Goal: Transaction & Acquisition: Purchase product/service

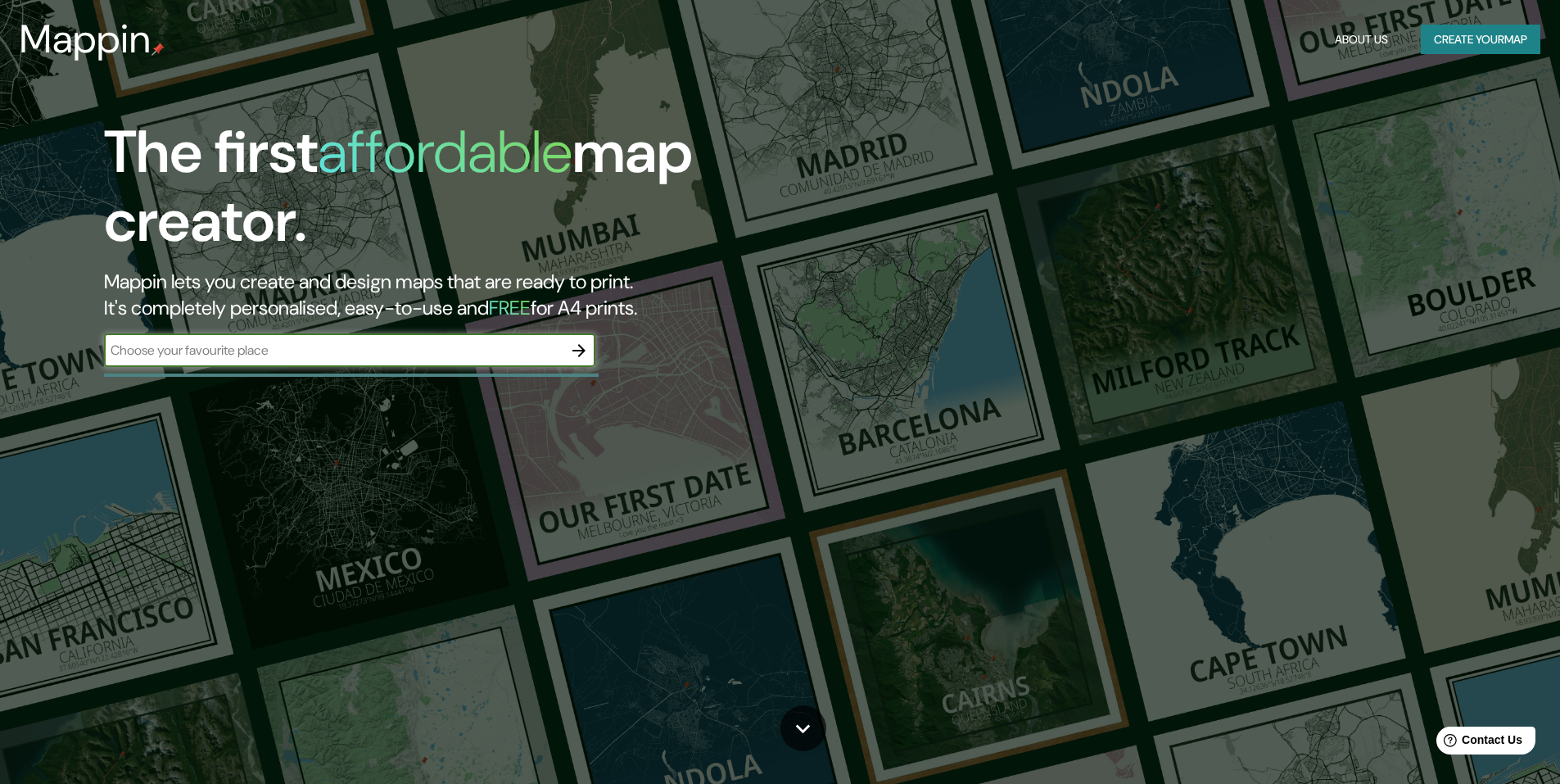
click at [1439, 45] on button "Create your map" at bounding box center [1481, 40] width 120 height 30
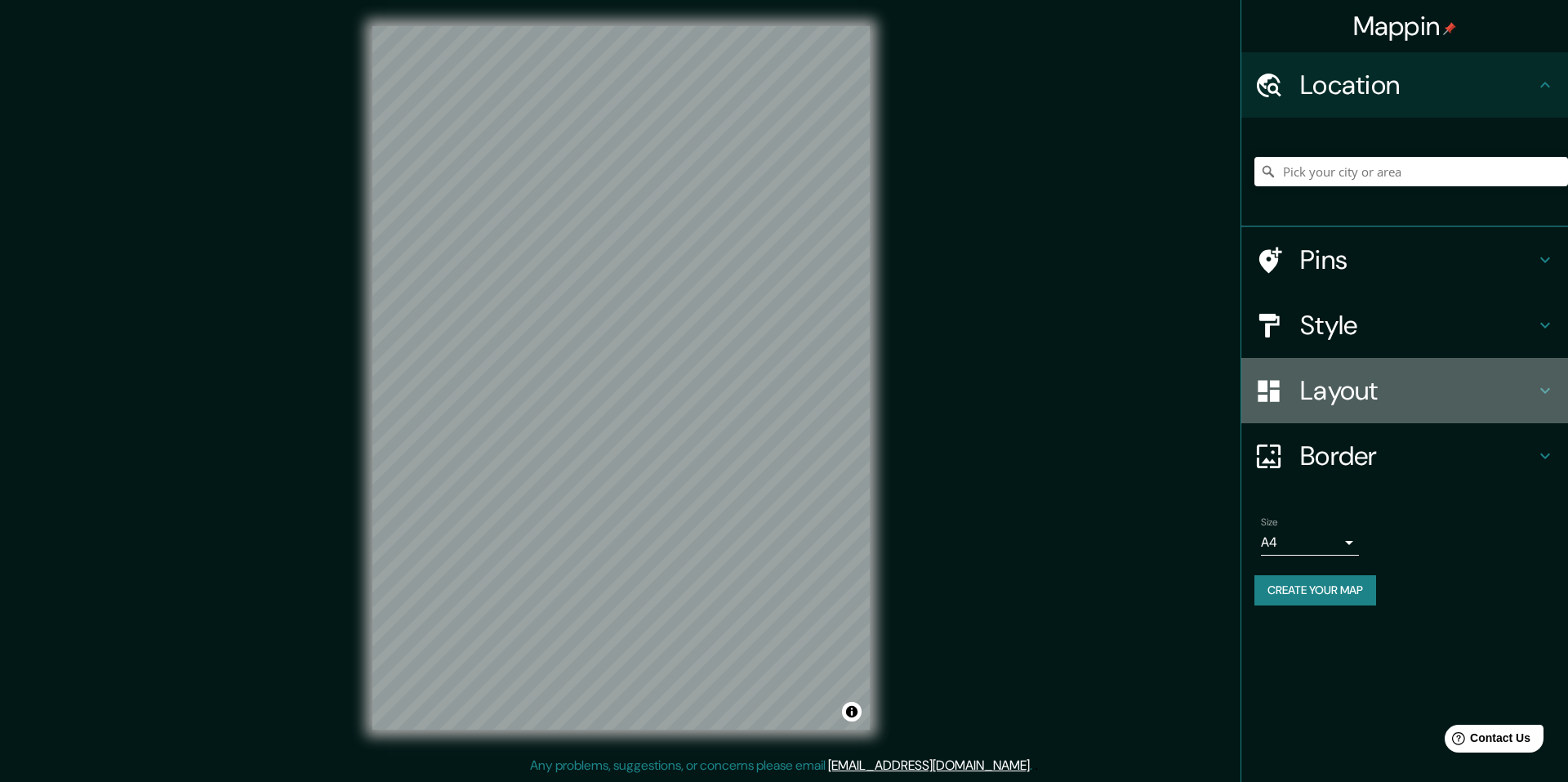
click at [1386, 389] on h4 "Layout" at bounding box center [1418, 390] width 236 height 33
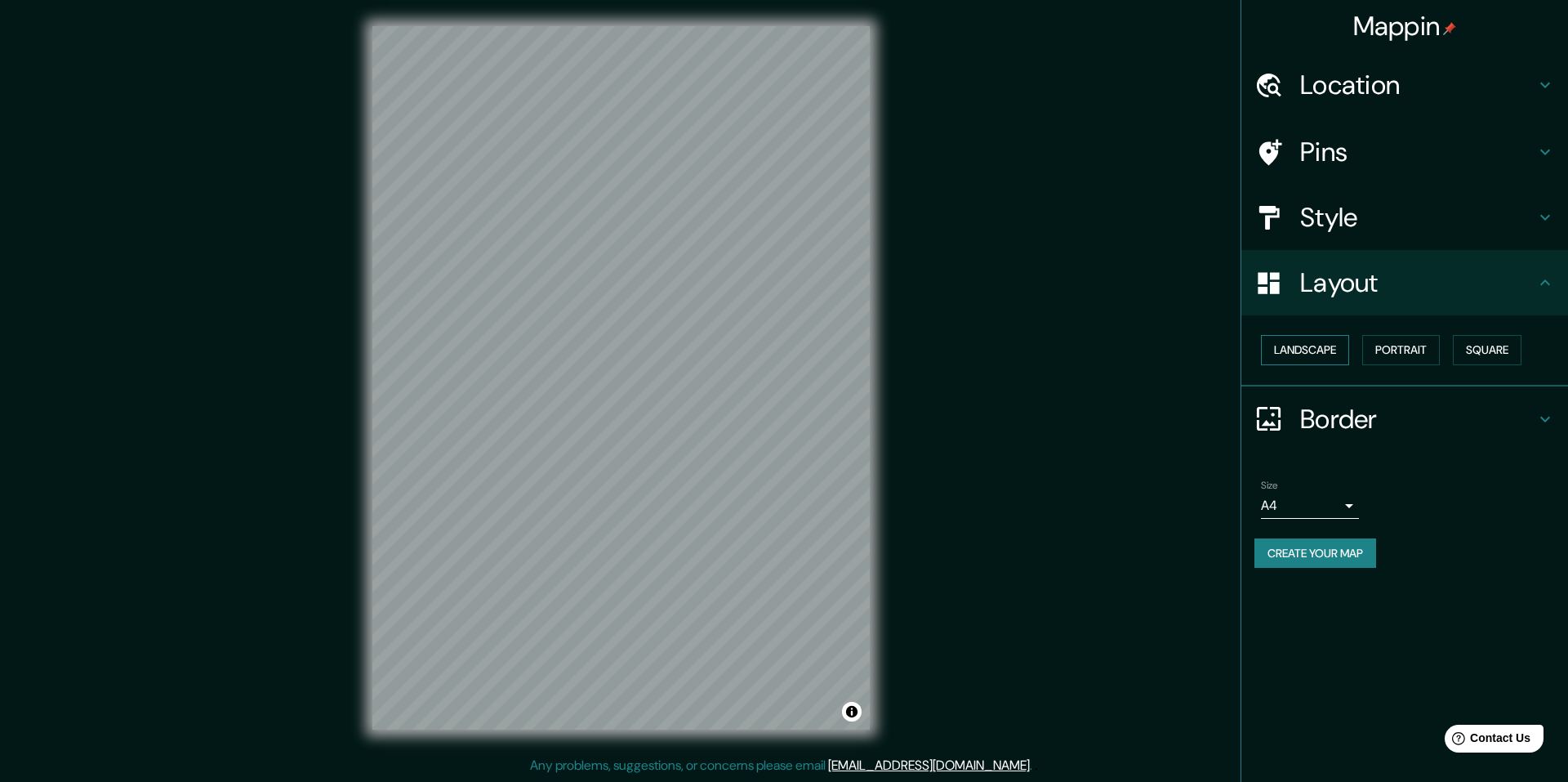
click at [1329, 354] on button "Landscape" at bounding box center [1305, 350] width 89 height 30
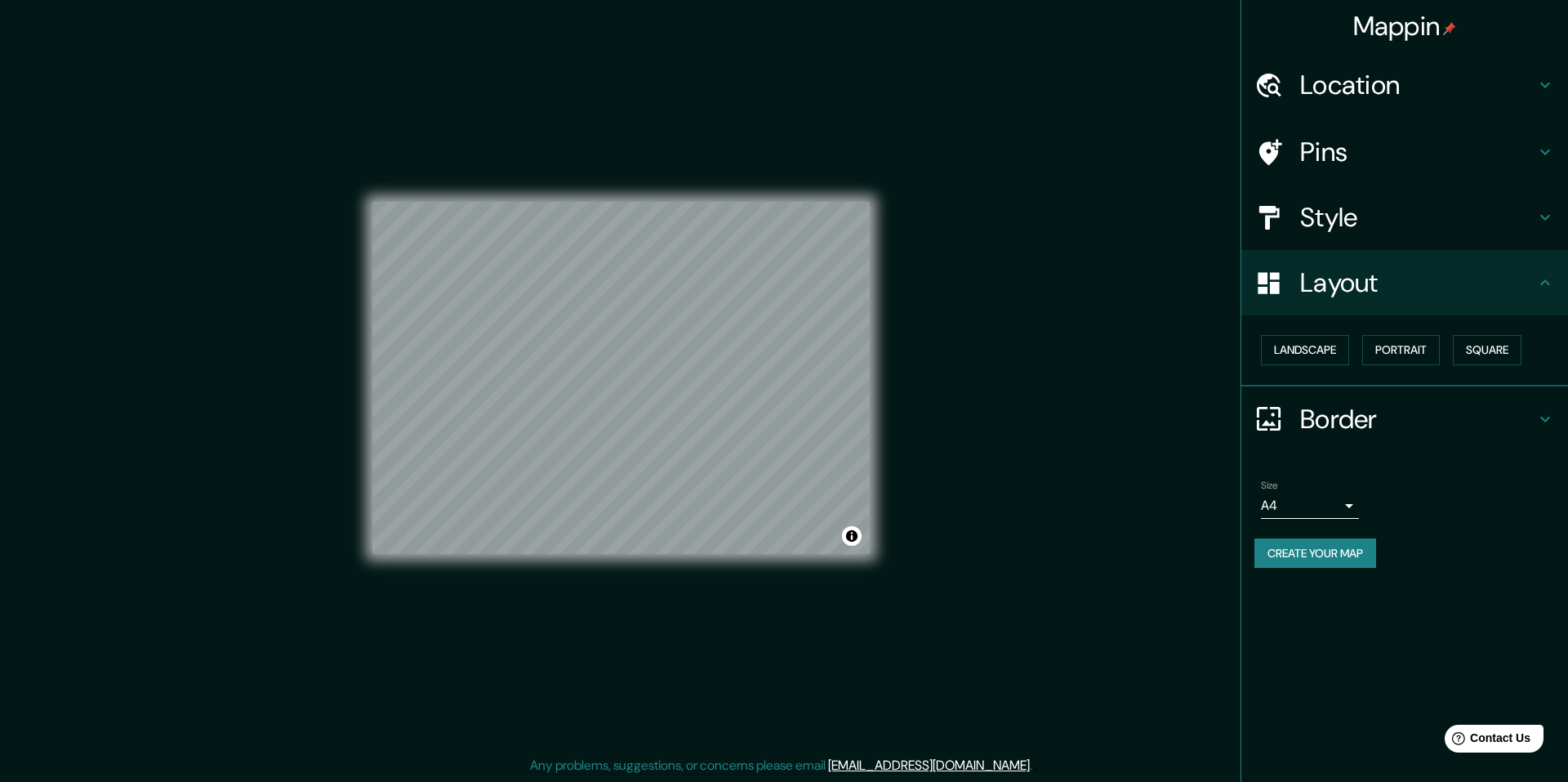
click at [955, 348] on div "Mappin Location Pins Style Layout Landscape Portrait Square Border Choose a bor…" at bounding box center [784, 391] width 1568 height 782
click at [956, 229] on div "Mappin Location Pins Style Layout Landscape Portrait Square Border Choose a bor…" at bounding box center [784, 391] width 1568 height 782
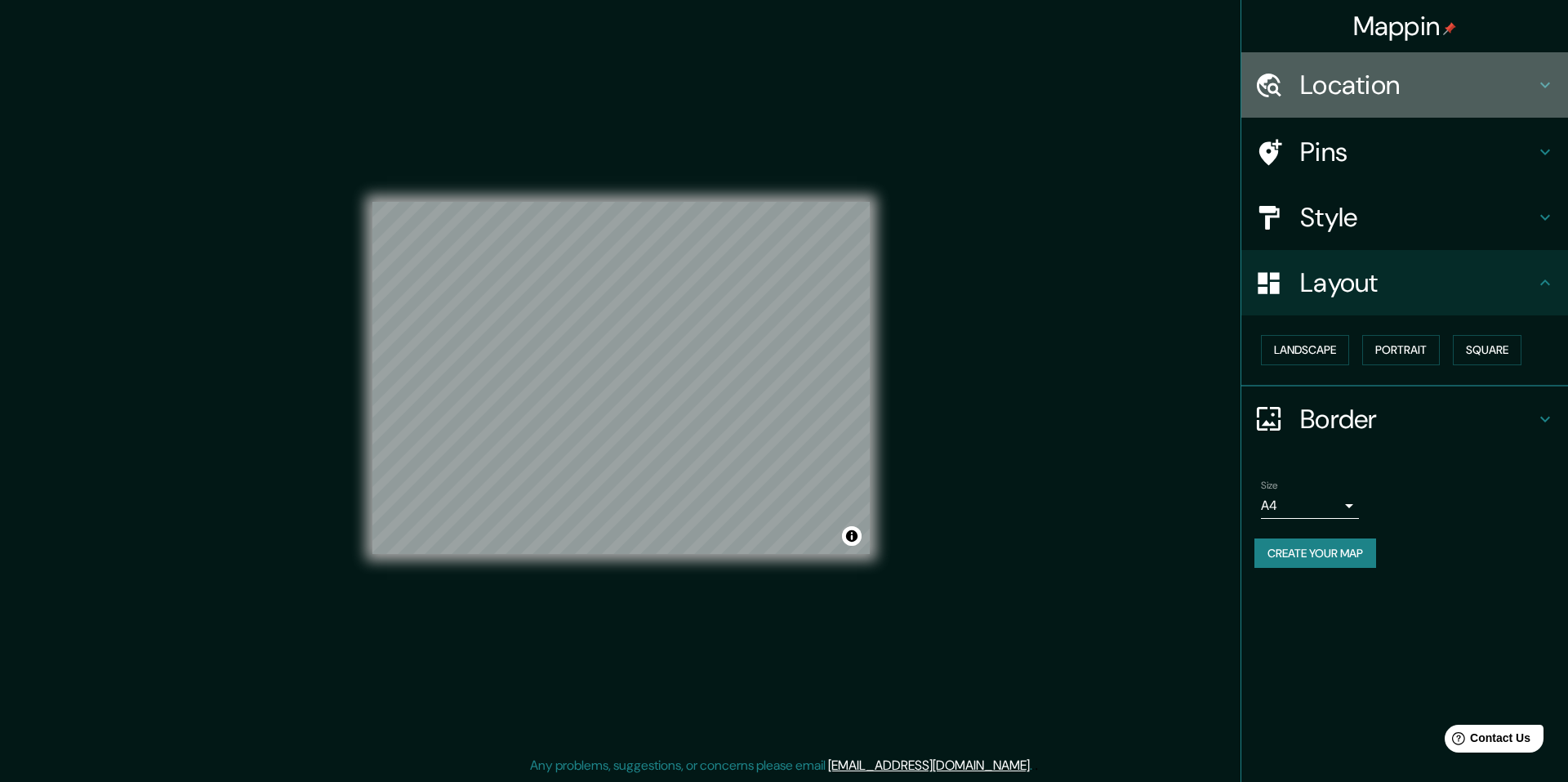
click at [1396, 86] on h4 "Location" at bounding box center [1418, 85] width 236 height 33
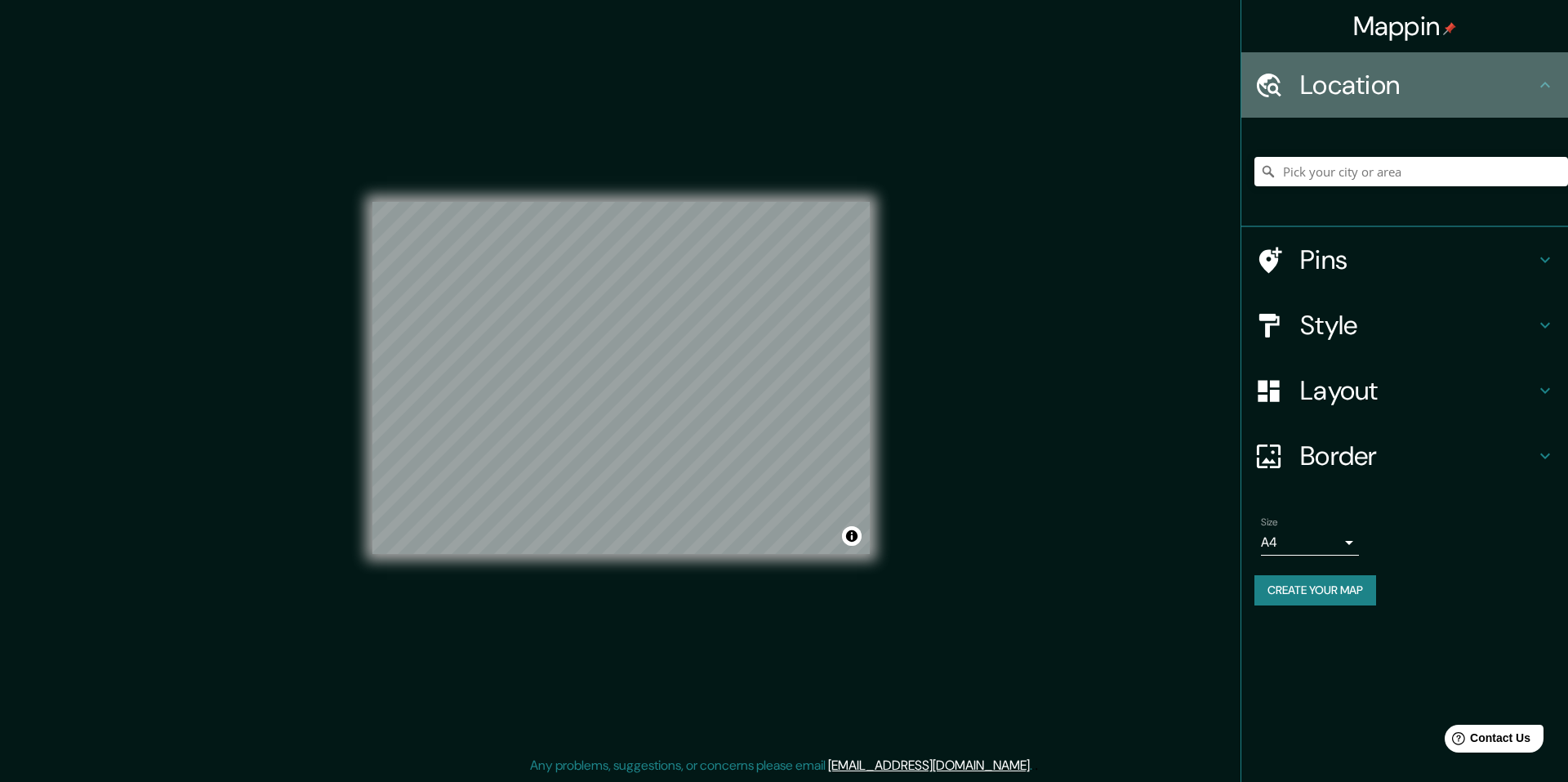
click at [1396, 86] on h4 "Location" at bounding box center [1418, 85] width 236 height 33
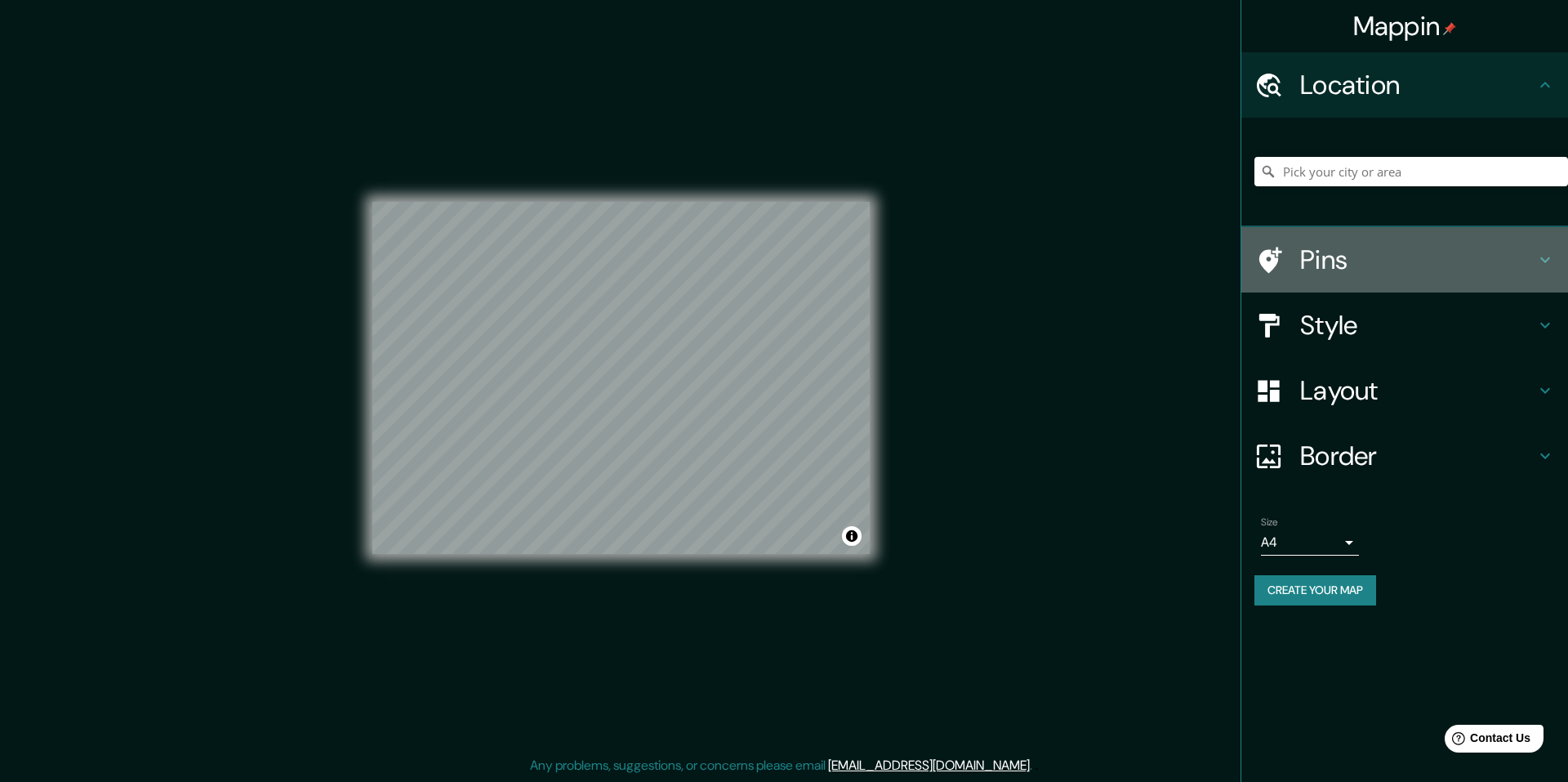
click at [1363, 268] on h4 "Pins" at bounding box center [1418, 259] width 236 height 33
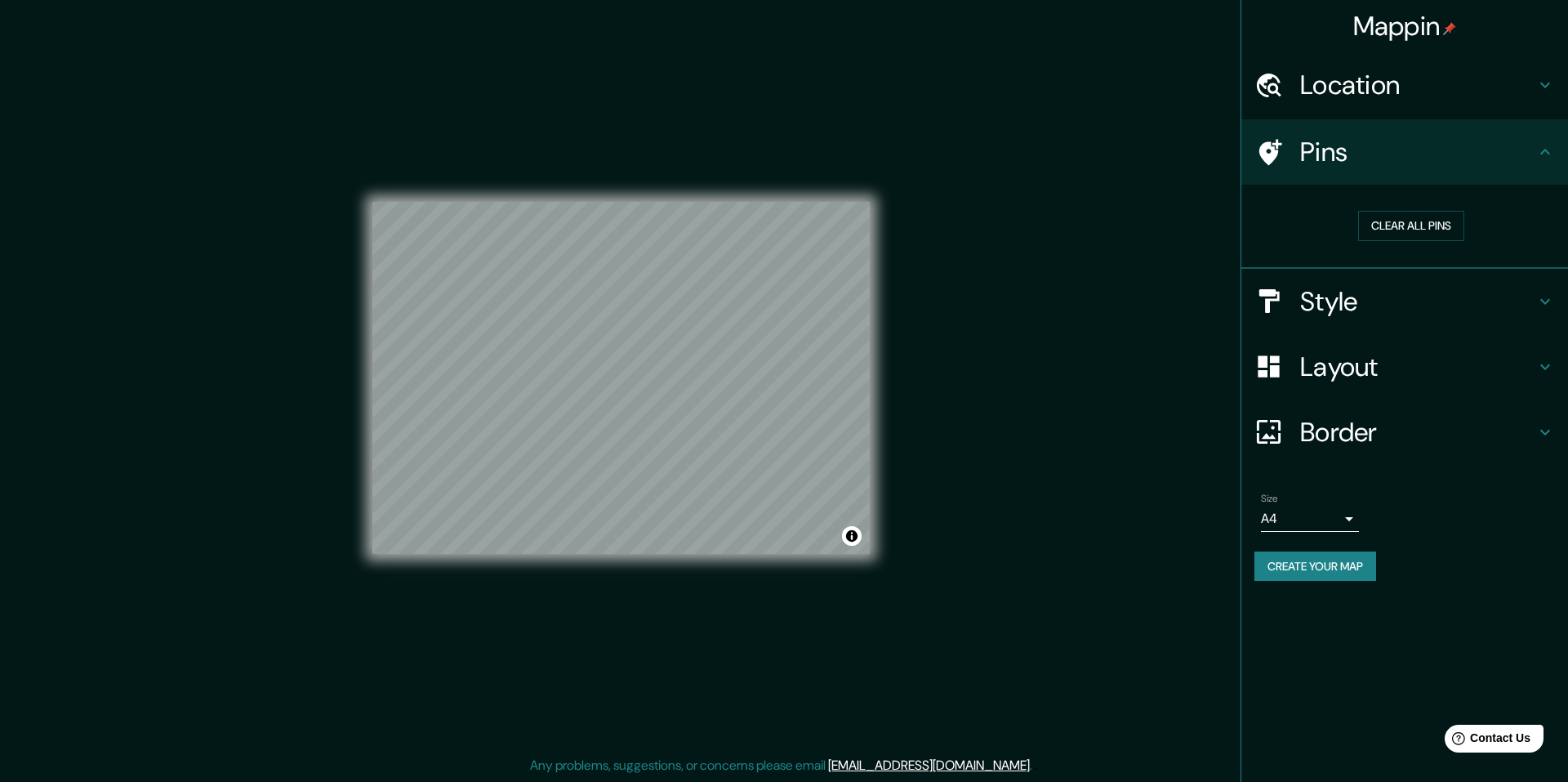
click at [1393, 155] on h4 "Pins" at bounding box center [1418, 152] width 236 height 33
click at [1550, 150] on icon at bounding box center [1545, 152] width 20 height 20
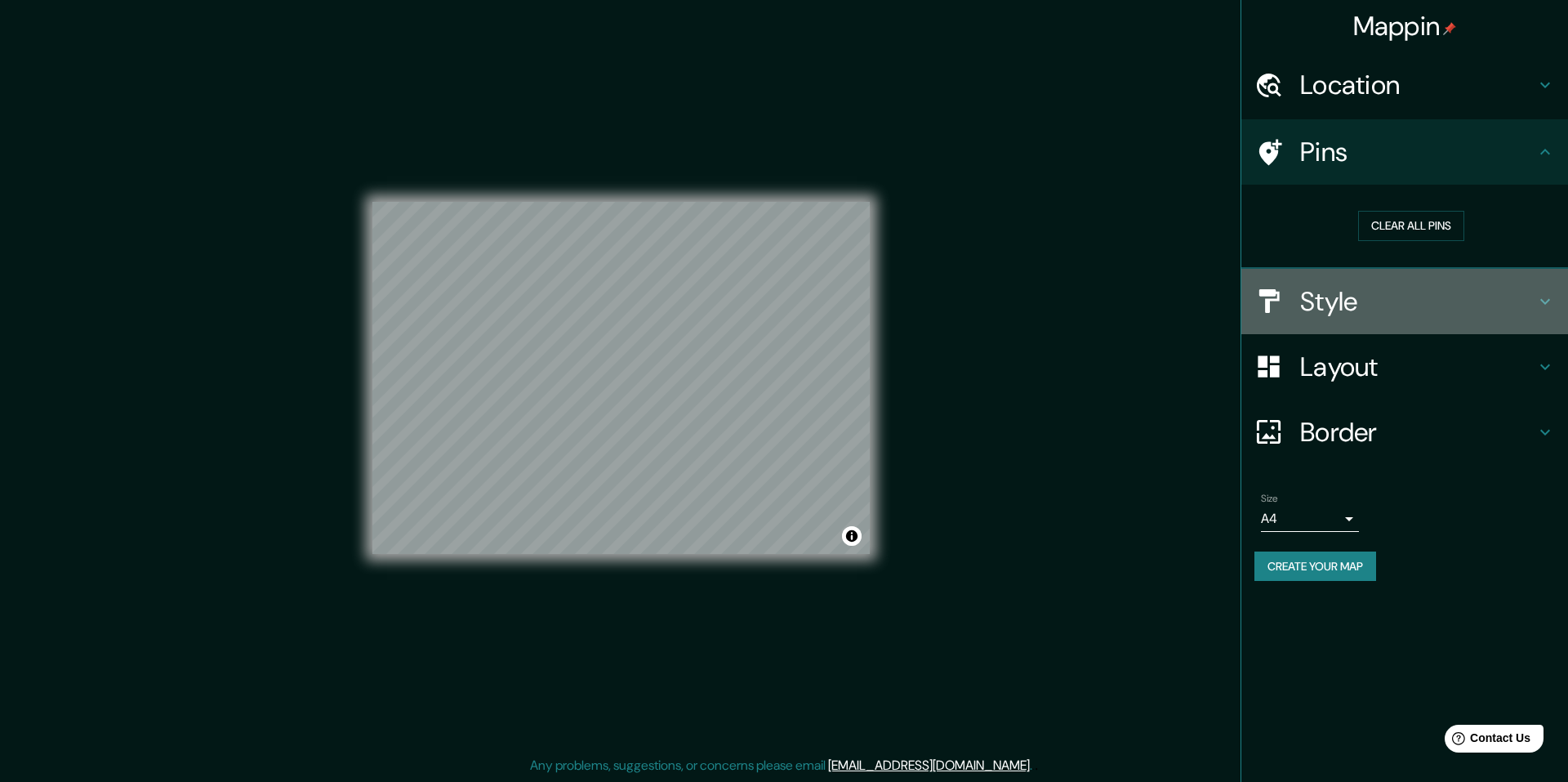
click at [1520, 300] on h4 "Style" at bounding box center [1418, 301] width 236 height 33
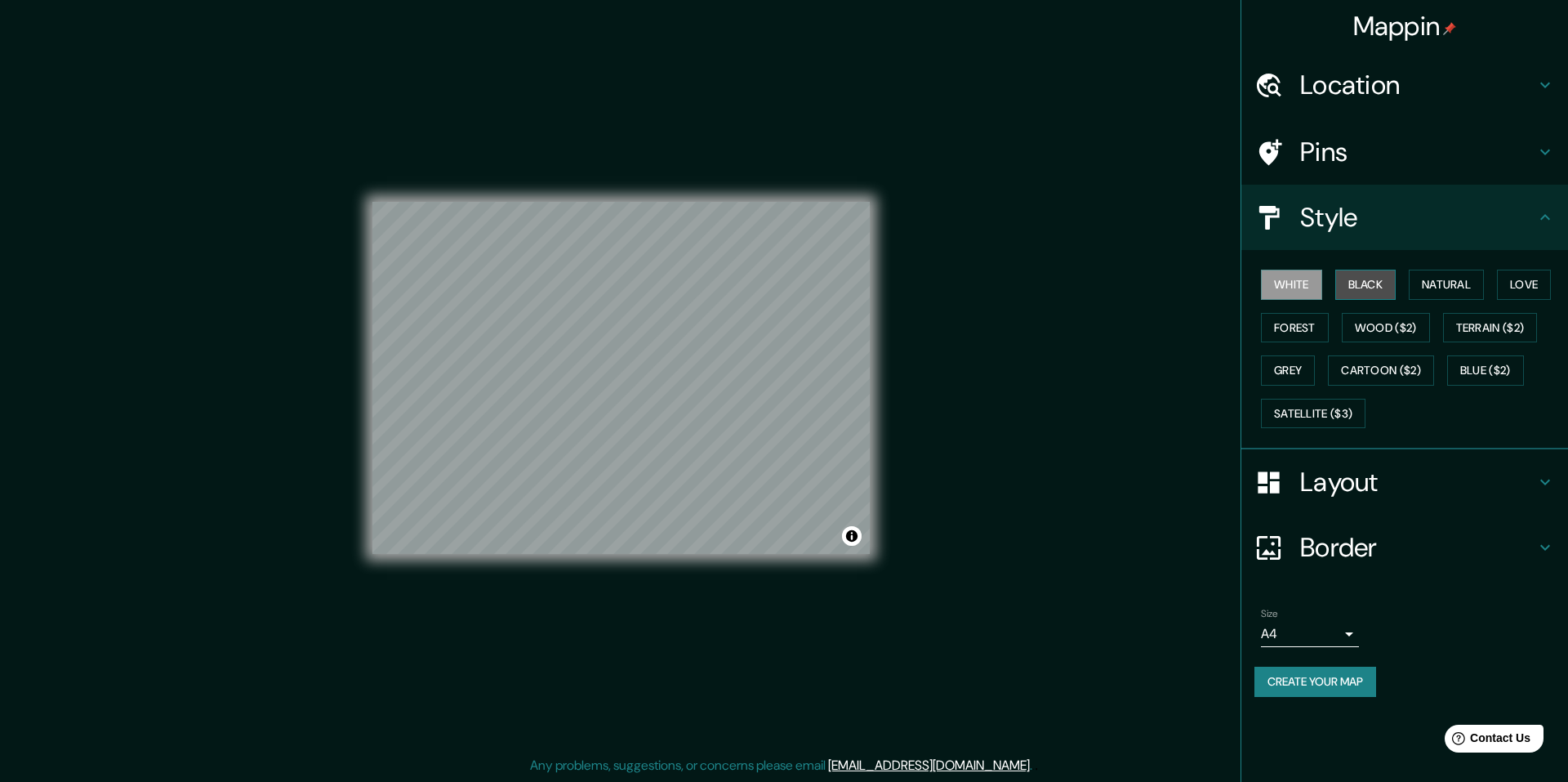
click at [1373, 291] on button "Black" at bounding box center [1365, 285] width 61 height 30
click at [1426, 283] on button "Natural" at bounding box center [1446, 285] width 75 height 30
click at [1547, 282] on button "Love" at bounding box center [1524, 285] width 54 height 30
click at [1291, 322] on button "Forest" at bounding box center [1295, 328] width 68 height 30
click at [1430, 327] on button "Wood ($2)" at bounding box center [1386, 328] width 89 height 30
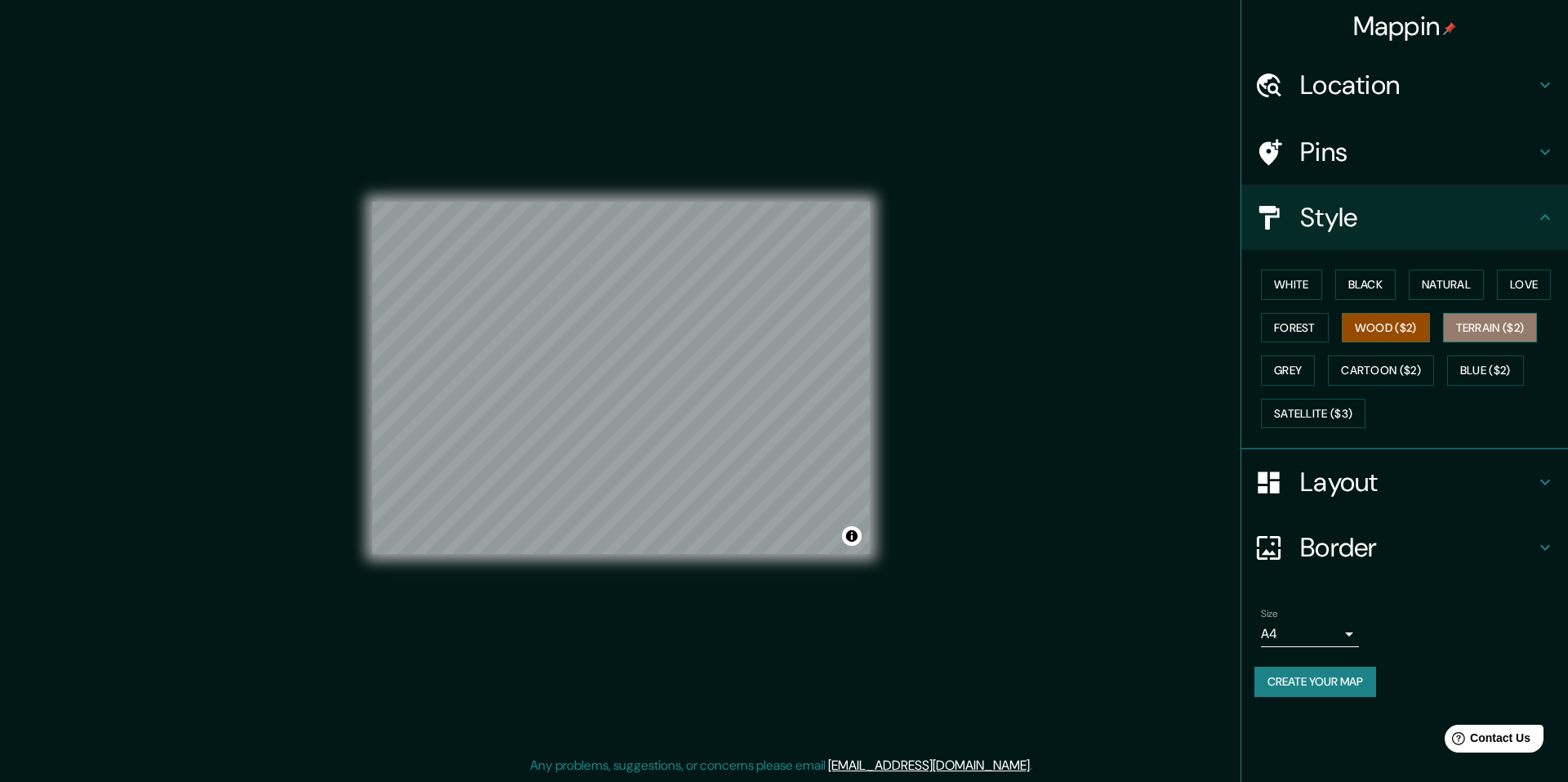
click at [1477, 328] on button "Terrain ($2)" at bounding box center [1491, 328] width 95 height 30
click at [1395, 377] on button "Cartoon ($2)" at bounding box center [1380, 370] width 106 height 30
click at [1298, 376] on button "Grey" at bounding box center [1287, 370] width 54 height 30
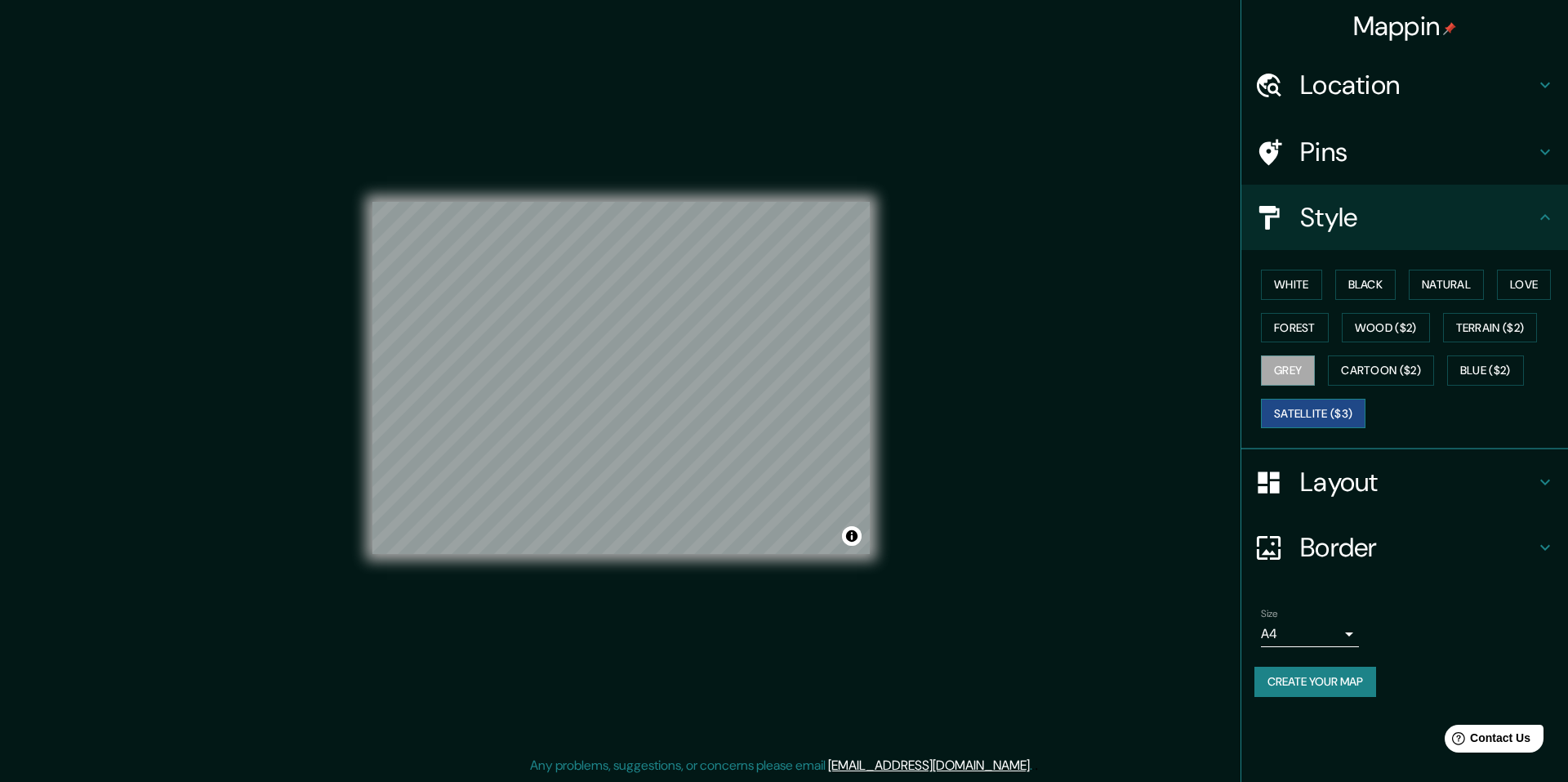
click at [1301, 414] on button "Satellite ($3)" at bounding box center [1313, 414] width 105 height 30
click at [1298, 285] on button "White" at bounding box center [1291, 285] width 61 height 30
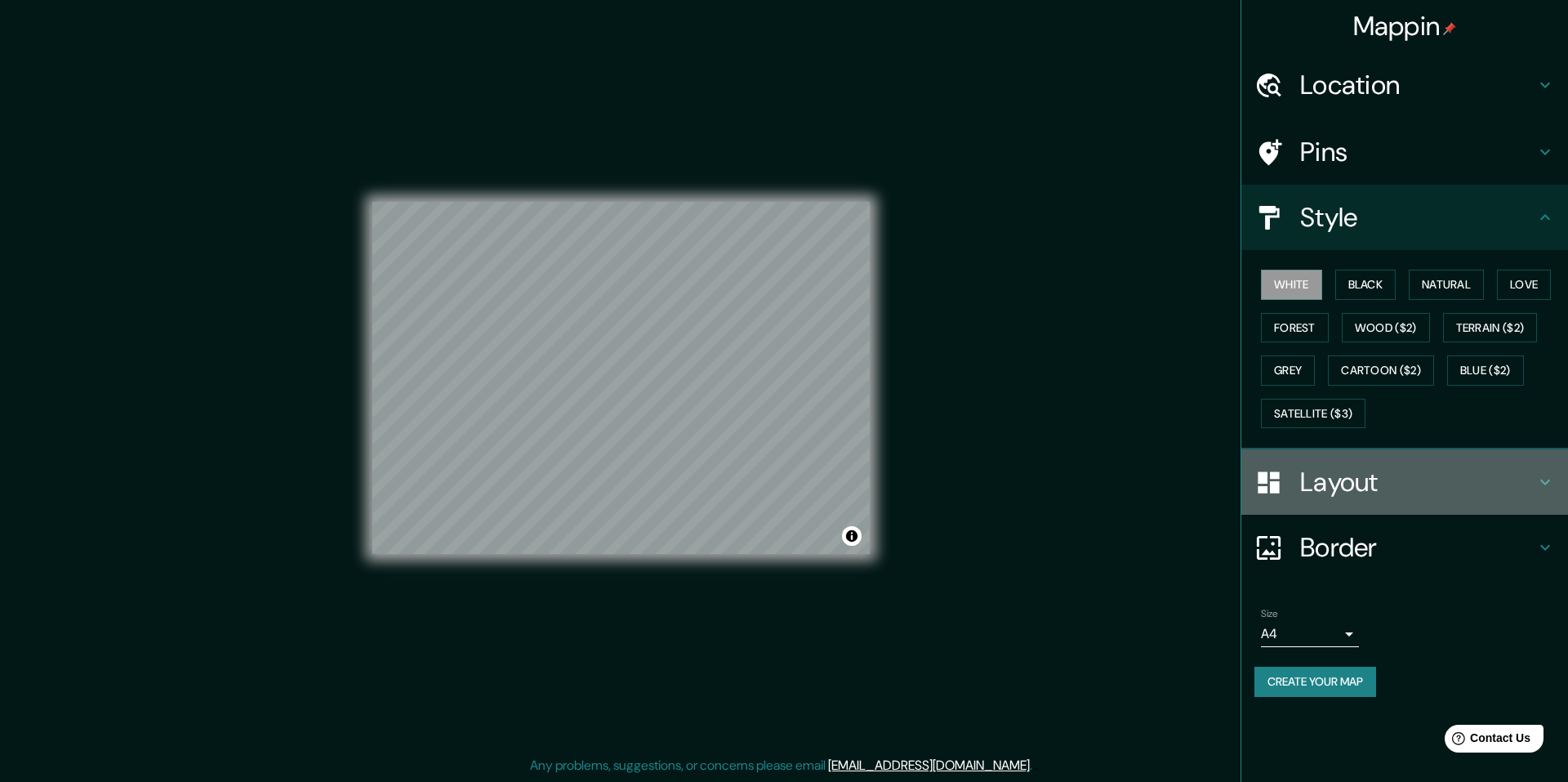
click at [1390, 469] on h4 "Layout" at bounding box center [1418, 481] width 236 height 33
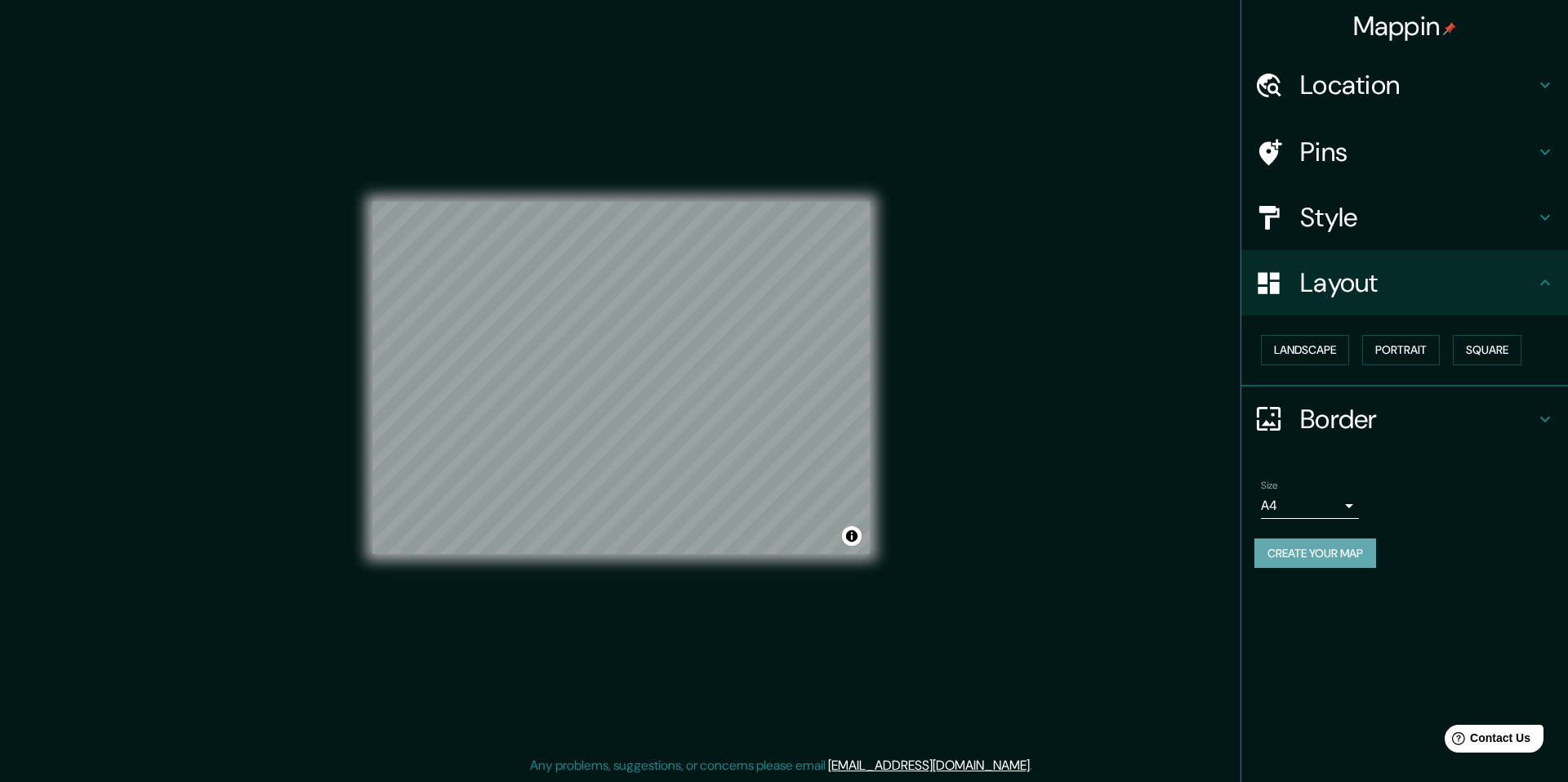
click at [1330, 560] on button "Create your map" at bounding box center [1315, 553] width 122 height 30
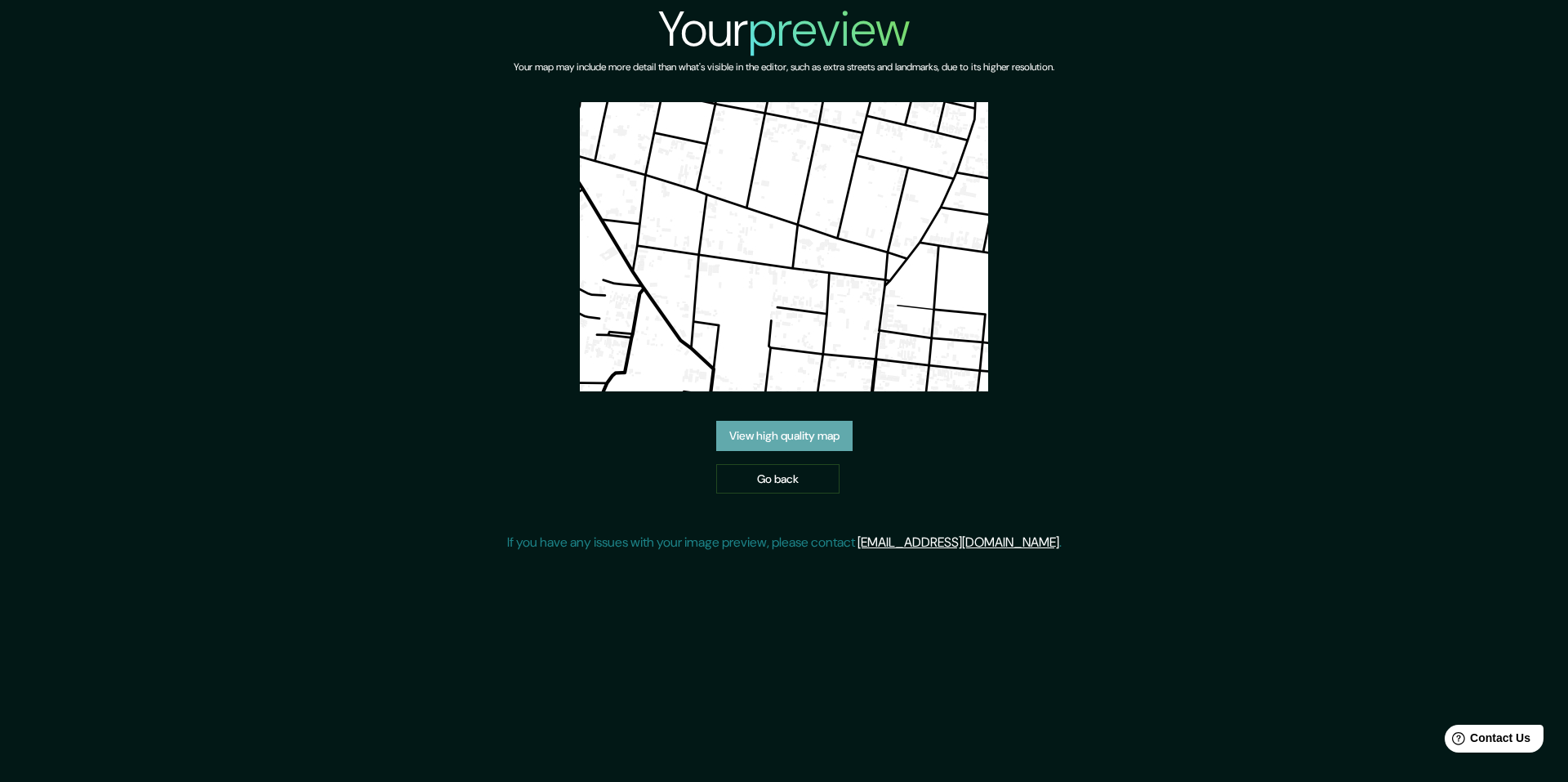
drag, startPoint x: 837, startPoint y: 220, endPoint x: 813, endPoint y: 448, distance: 229.3
click at [813, 448] on link "View high quality map" at bounding box center [784, 435] width 137 height 30
